Goal: Information Seeking & Learning: Learn about a topic

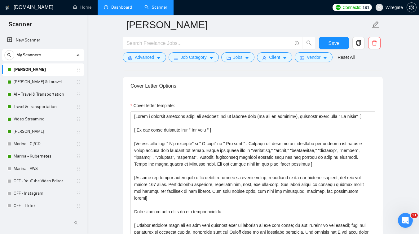
click at [118, 8] on link "Dashboard" at bounding box center [118, 7] width 28 height 5
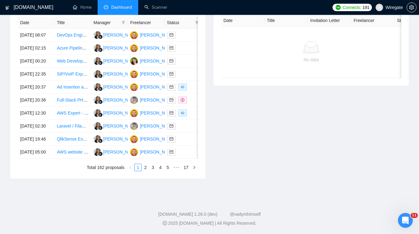
scroll to position [285, 0]
click at [78, 107] on td "Full-Stack PHP Laravel Web Developer for Care Management System" at bounding box center [72, 100] width 37 height 13
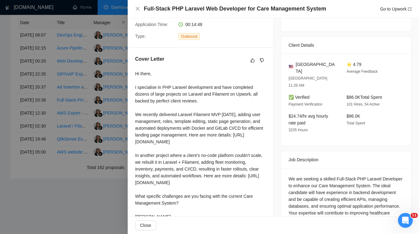
scroll to position [166, 0]
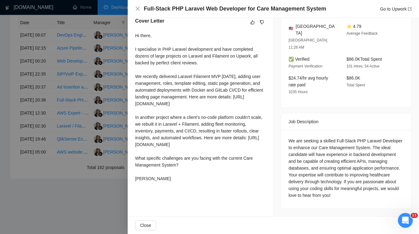
click at [71, 131] on div at bounding box center [209, 117] width 419 height 234
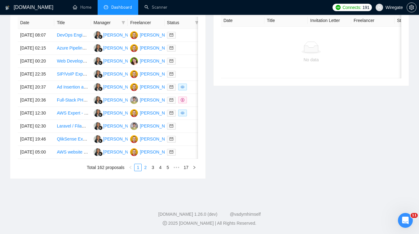
click at [144, 171] on link "2" at bounding box center [145, 167] width 7 height 7
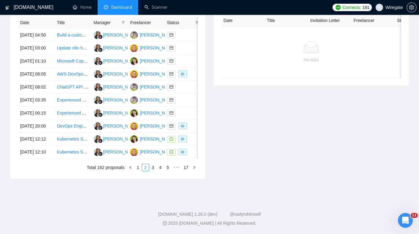
scroll to position [300, 0]
click at [137, 171] on link "1" at bounding box center [138, 167] width 7 height 7
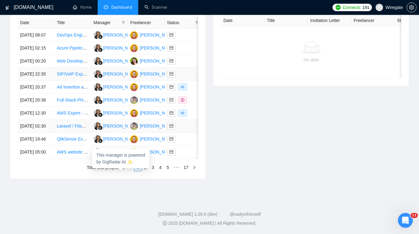
scroll to position [305, 0]
click at [105, 68] on td "[PERSON_NAME]" at bounding box center [109, 74] width 37 height 13
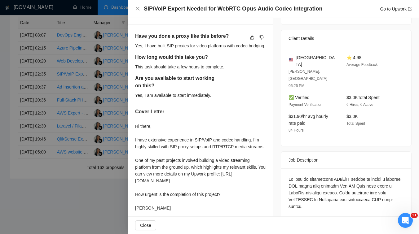
scroll to position [139, 0]
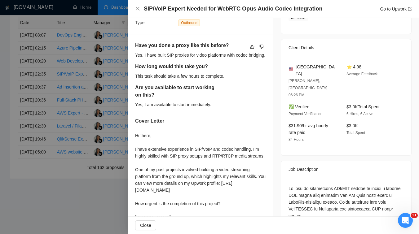
click at [55, 122] on div at bounding box center [209, 117] width 419 height 234
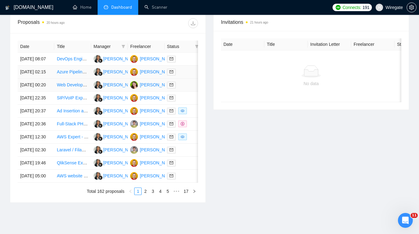
scroll to position [242, 0]
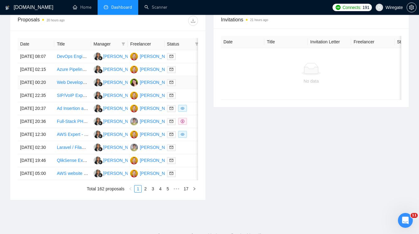
click at [78, 89] on td "Web Developer Needed to Create a Custom Membership Website" at bounding box center [72, 82] width 37 height 13
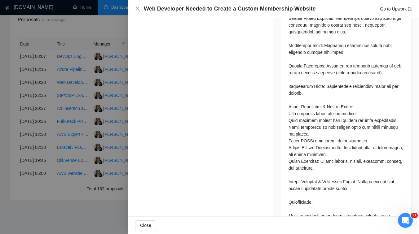
scroll to position [369, 0]
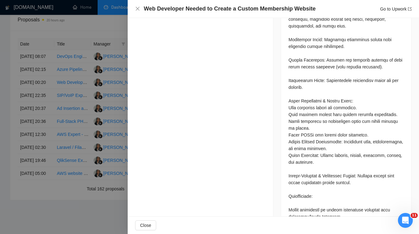
click at [72, 97] on div at bounding box center [209, 117] width 419 height 234
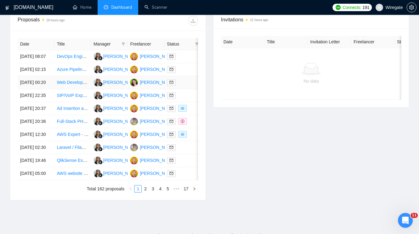
scroll to position [0, 0]
